Goal: Use online tool/utility: Utilize a website feature to perform a specific function

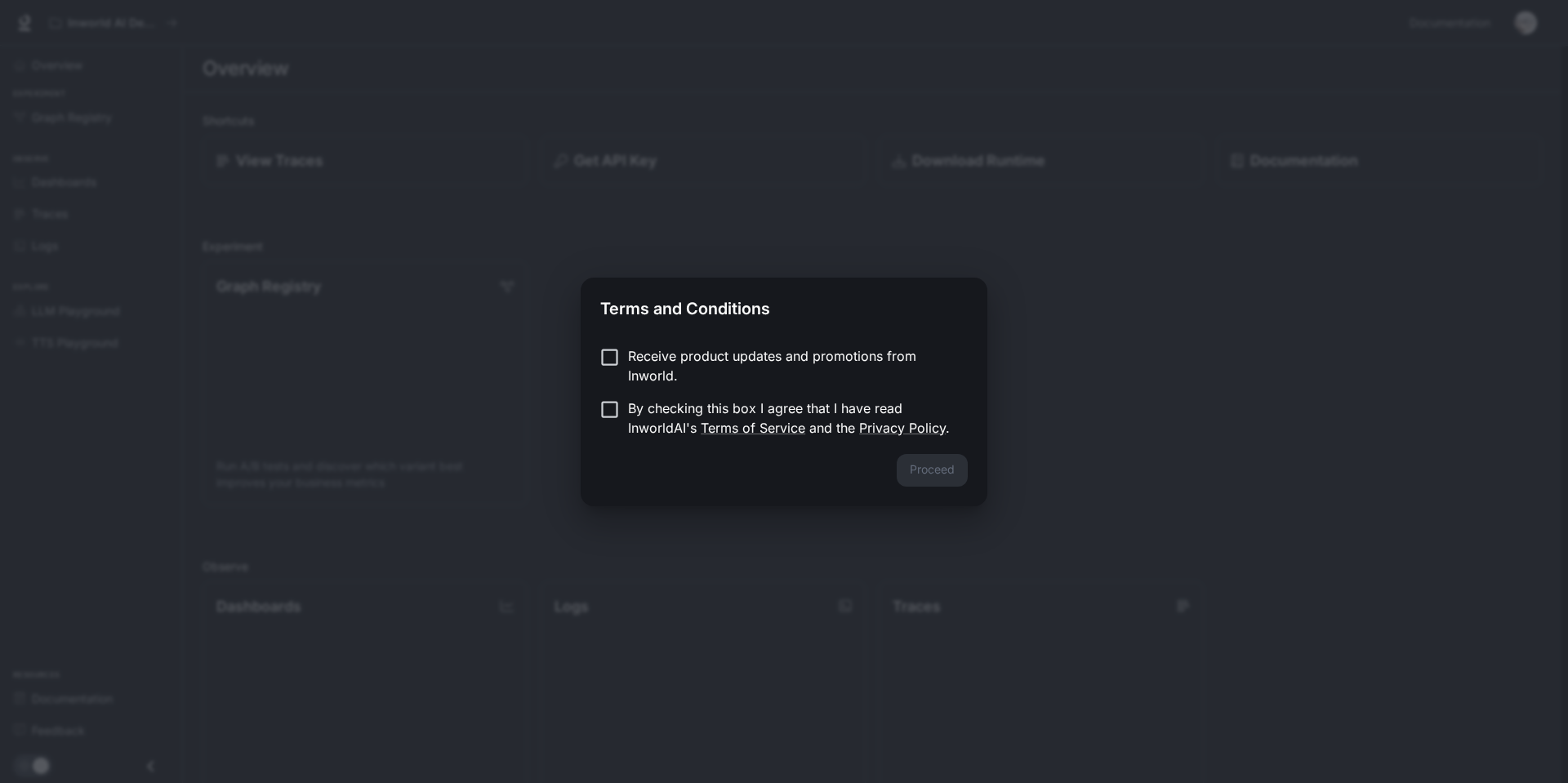
click at [642, 354] on p "Receive product updates and promotions from Inworld." at bounding box center [791, 365] width 327 height 39
click at [633, 399] on p "By checking this box I agree that I have read InworldAI's Terms of Service and …" at bounding box center [791, 418] width 327 height 39
click at [933, 457] on button "Proceed" at bounding box center [932, 469] width 71 height 32
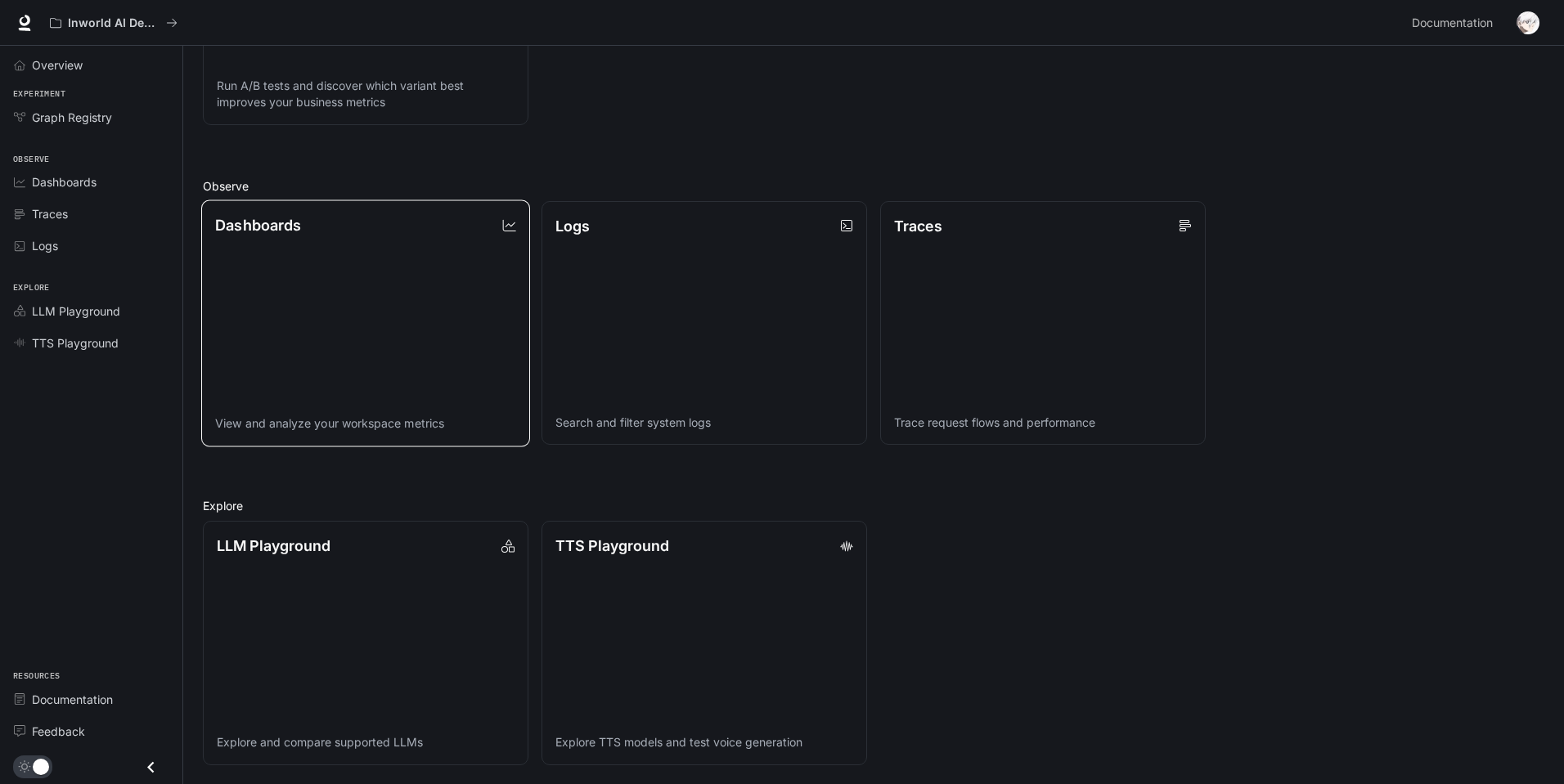
scroll to position [381, 0]
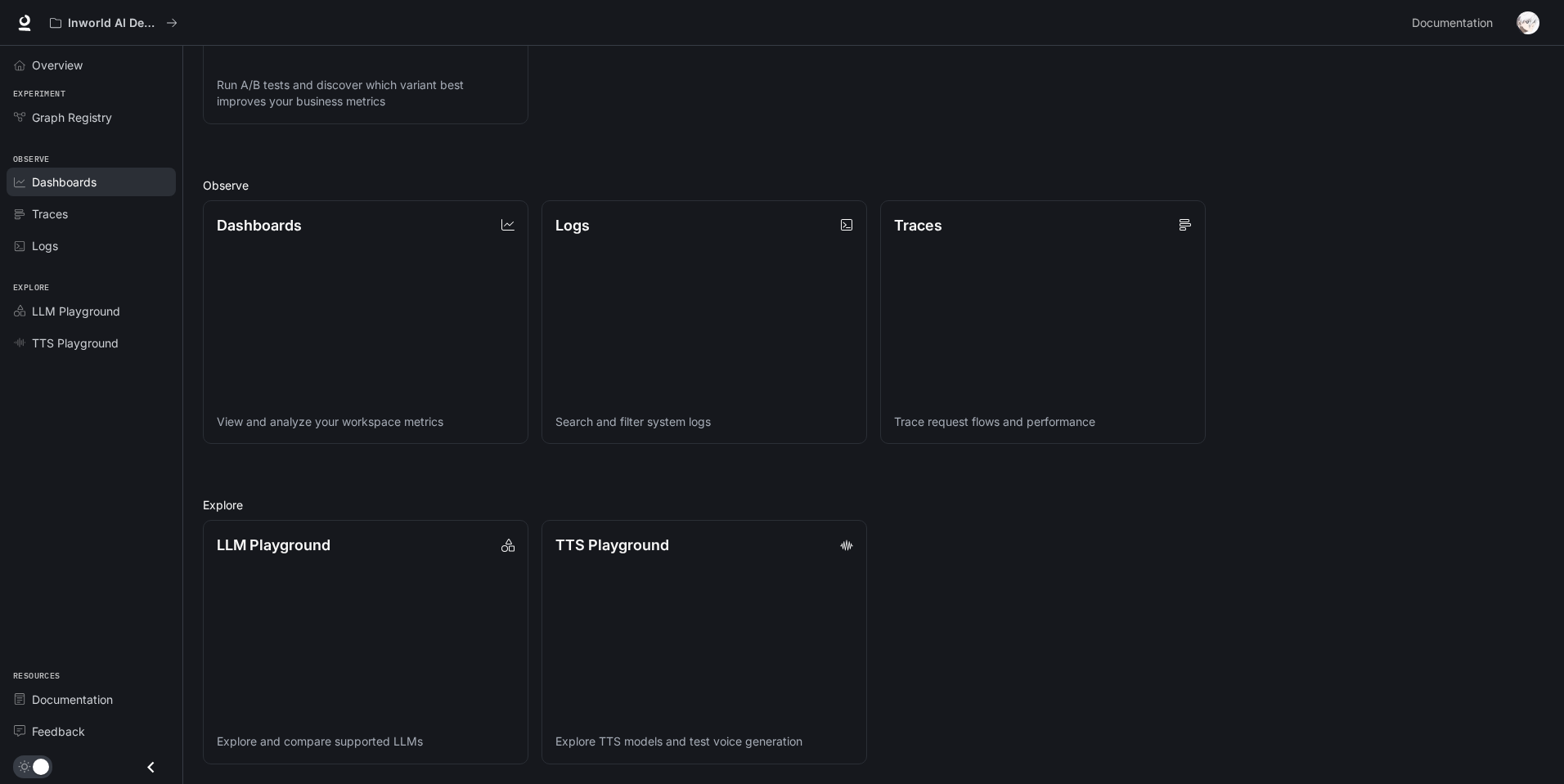
click at [106, 189] on div "Dashboards" at bounding box center [100, 182] width 137 height 18
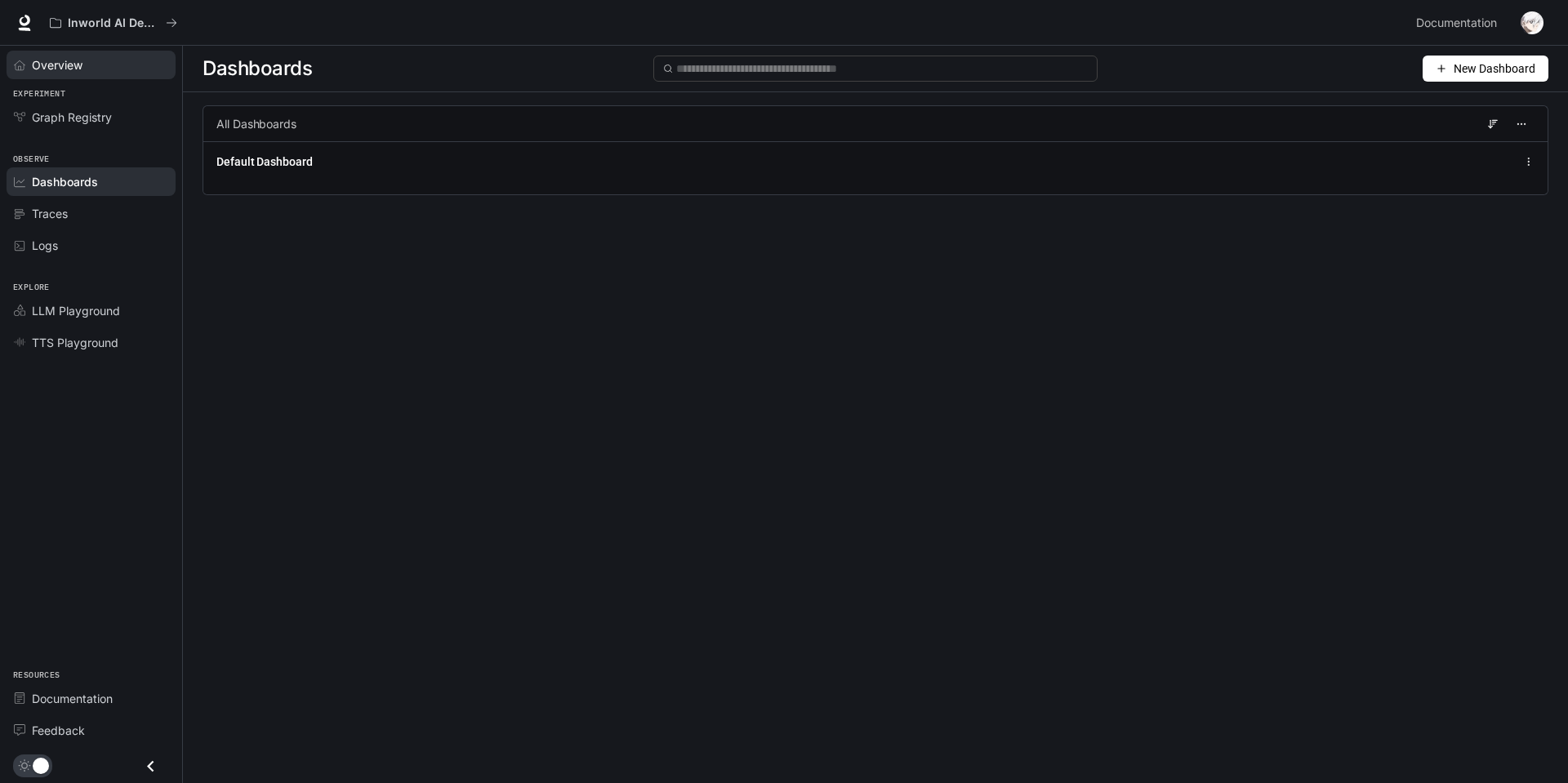
click at [106, 74] on link "Overview" at bounding box center [90, 65] width 169 height 29
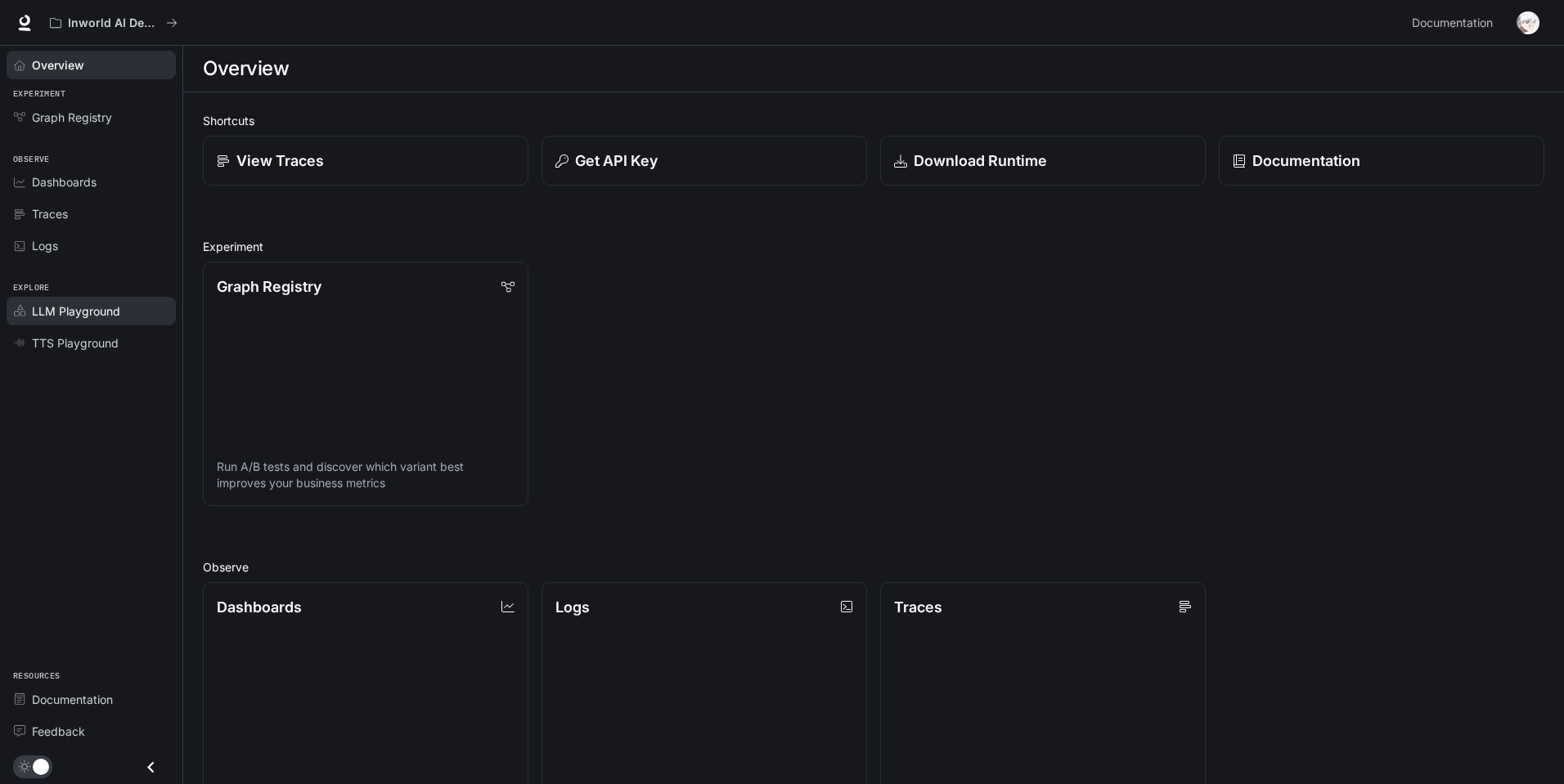
click at [123, 317] on div "LLM Playground" at bounding box center [100, 311] width 137 height 18
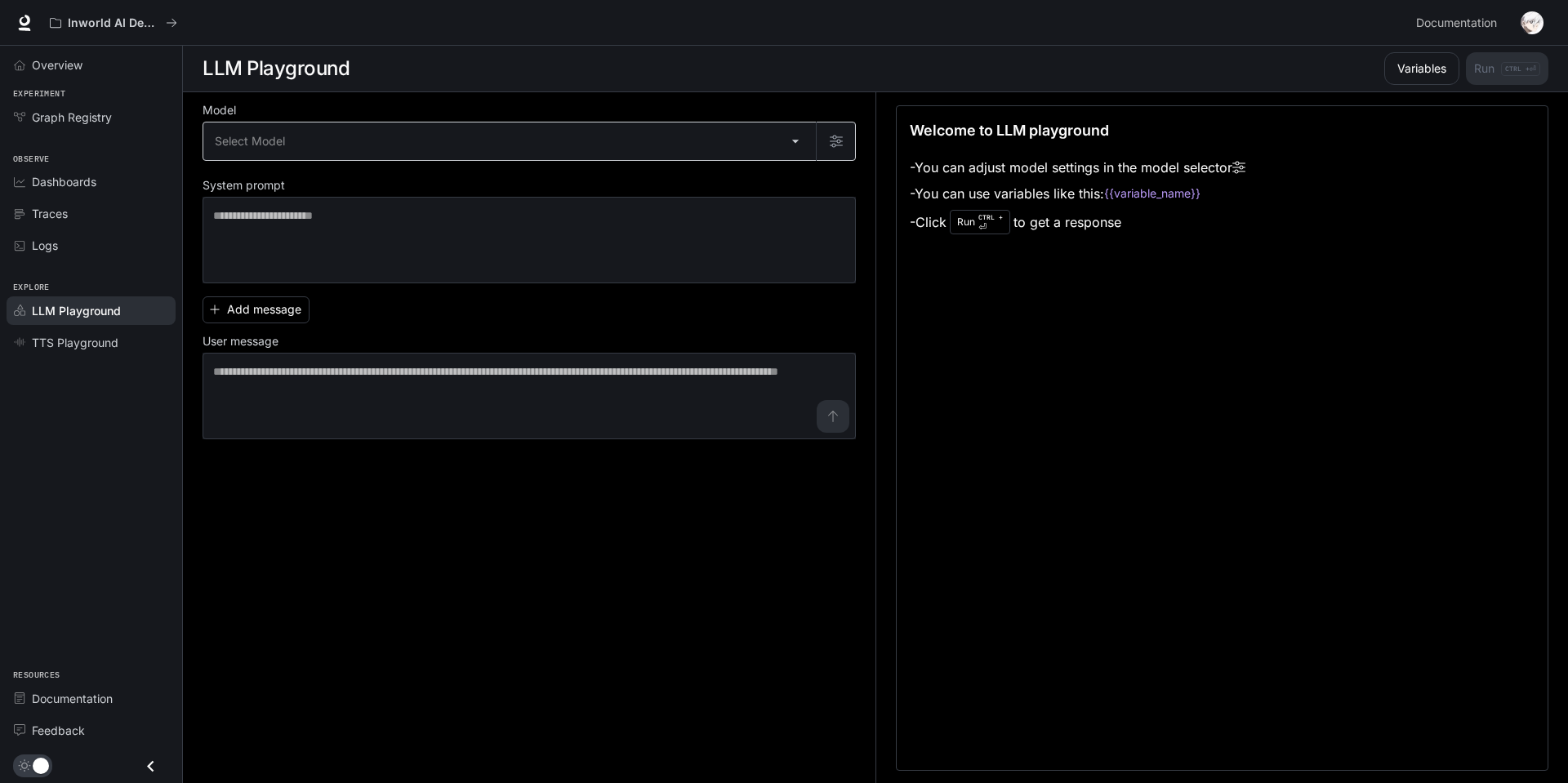
click at [371, 131] on body "Skip to main content Inworld AI Demos Documentation Documentation Portal Overvi…" at bounding box center [784, 392] width 1568 height 784
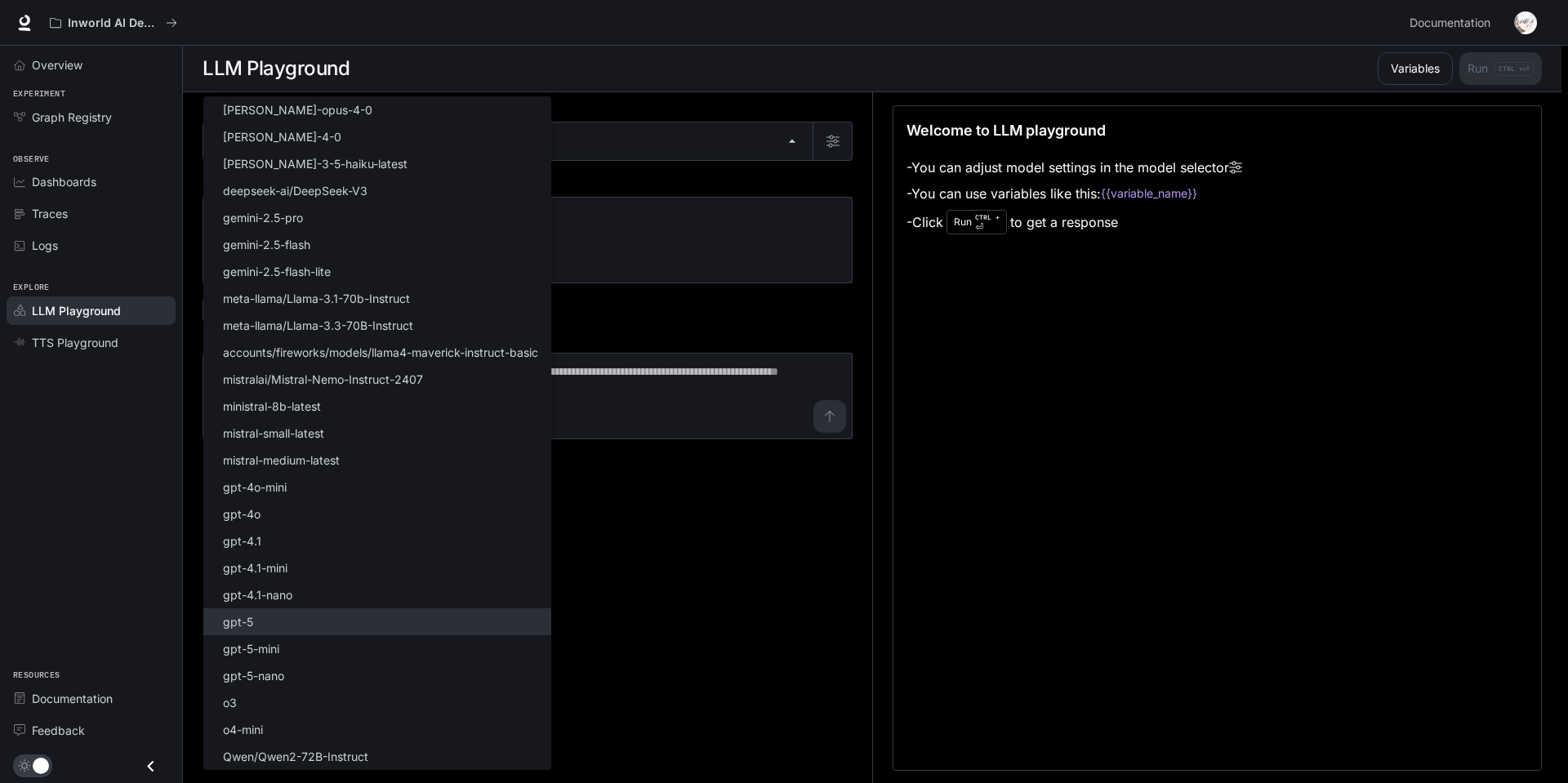
click at [306, 625] on li "gpt-5" at bounding box center [377, 622] width 348 height 27
type input "*****"
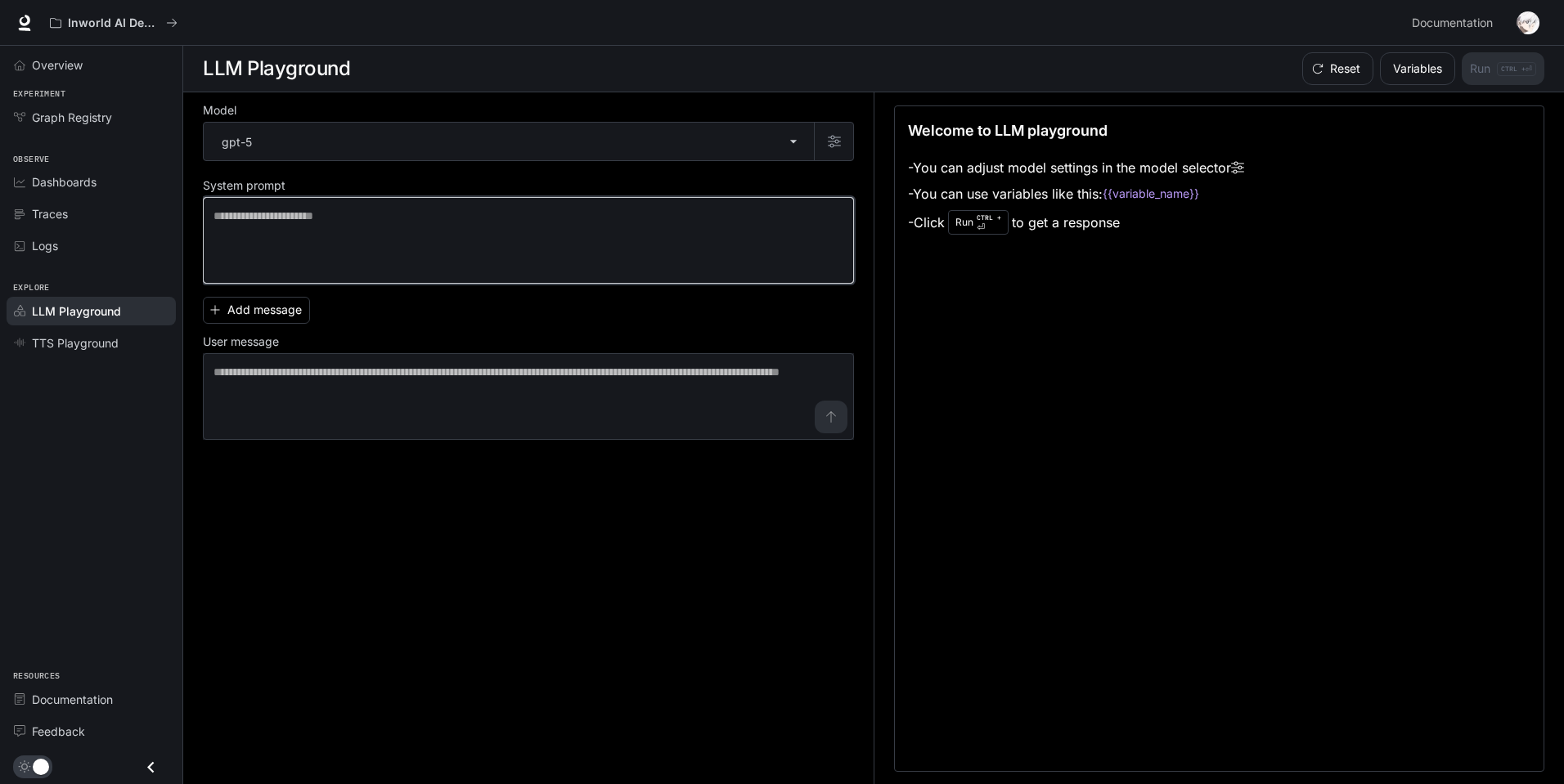
click at [412, 224] on textarea at bounding box center [528, 240] width 630 height 66
drag, startPoint x: 193, startPoint y: 70, endPoint x: 202, endPoint y: 54, distance: 18.4
